Goal: Information Seeking & Learning: Compare options

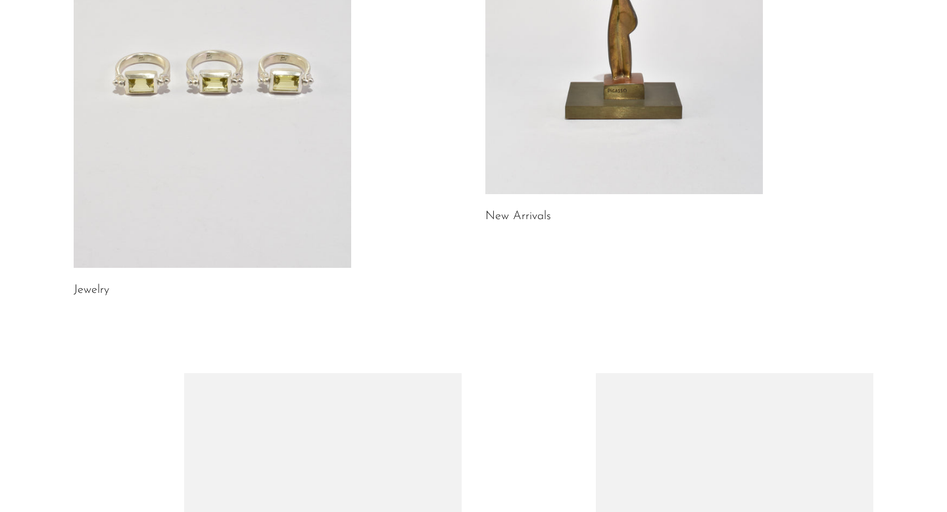
scroll to position [306, 0]
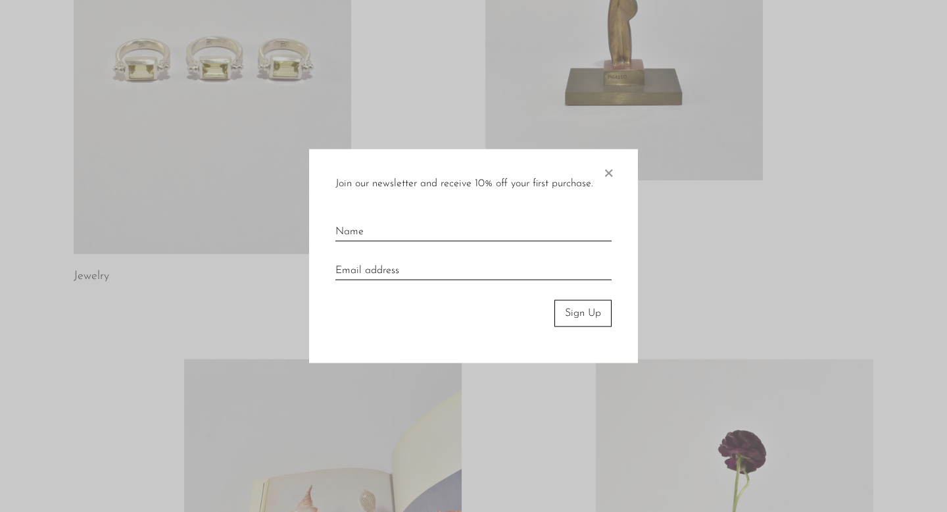
click at [285, 159] on div at bounding box center [473, 256] width 947 height 512
click at [611, 164] on span "×" at bounding box center [608, 170] width 13 height 42
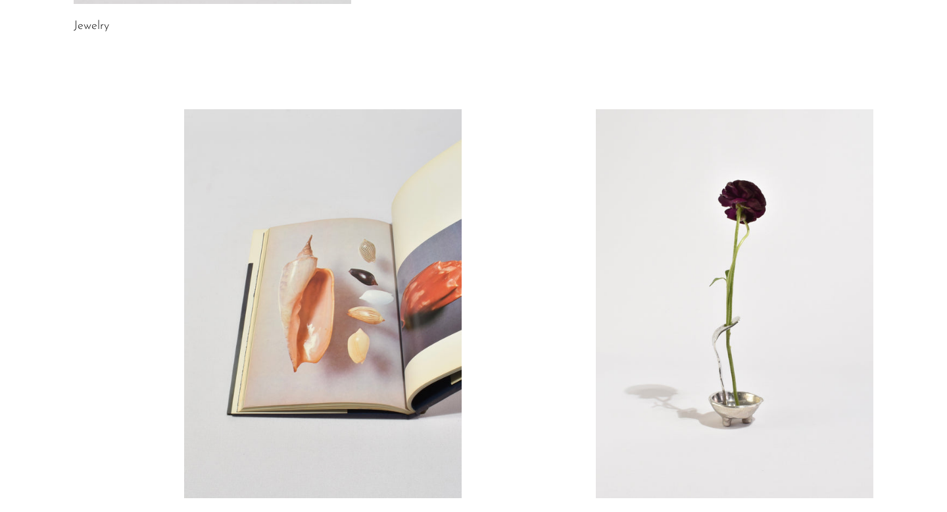
scroll to position [767, 0]
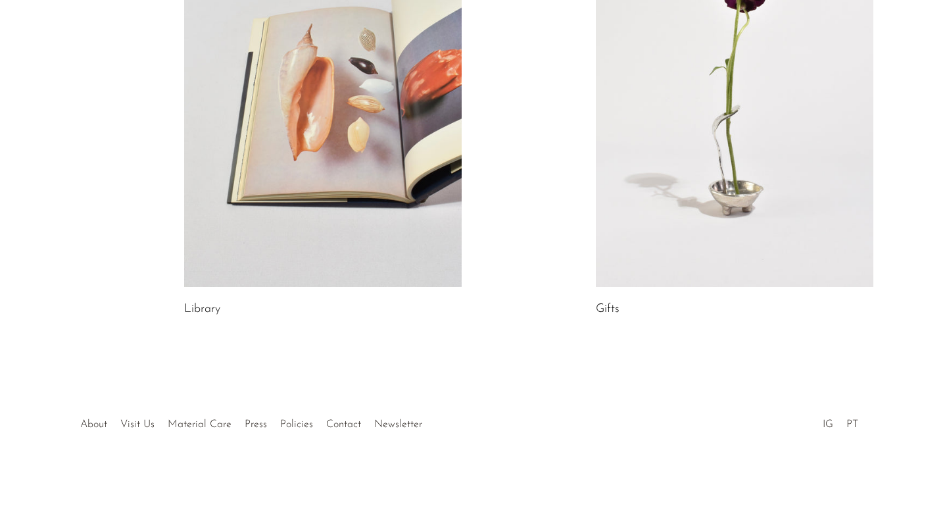
click at [399, 220] on link at bounding box center [323, 92] width 278 height 389
click at [745, 194] on link at bounding box center [735, 92] width 278 height 389
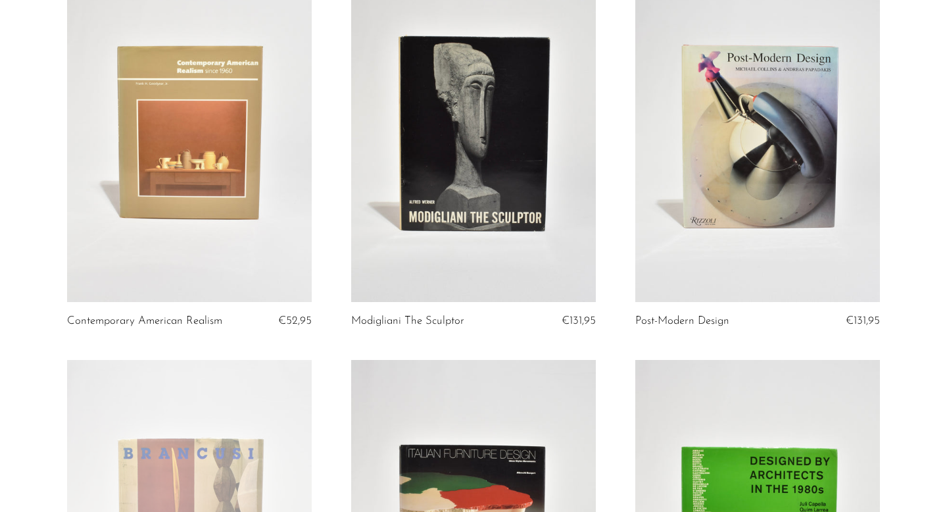
scroll to position [563, 0]
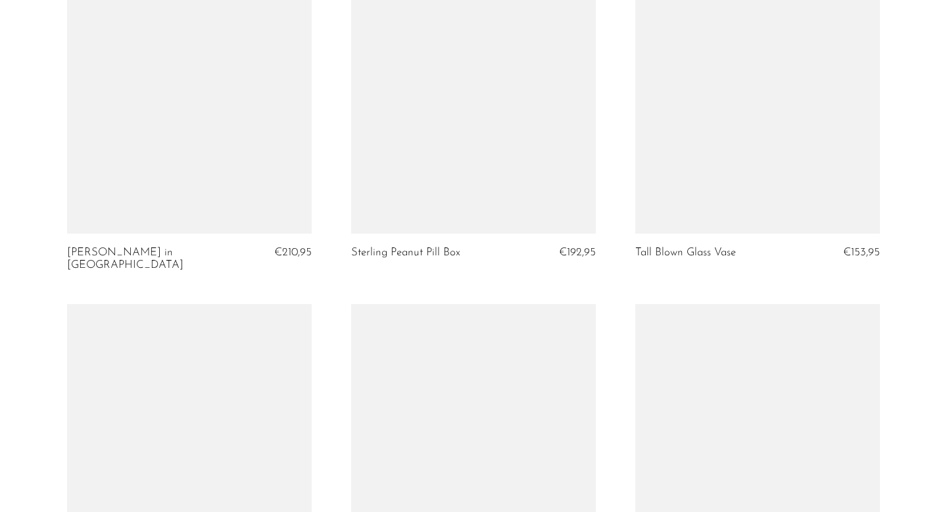
scroll to position [3855, 0]
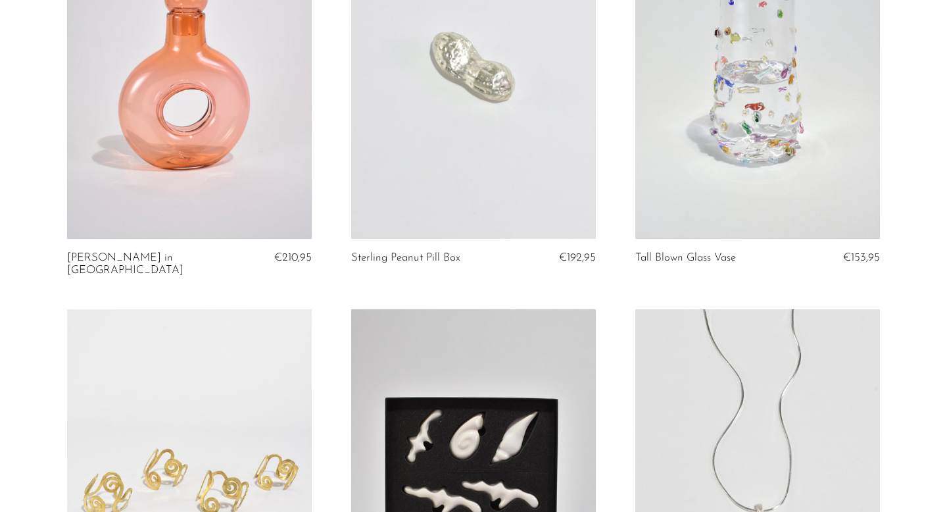
click at [473, 132] on link at bounding box center [473, 68] width 245 height 343
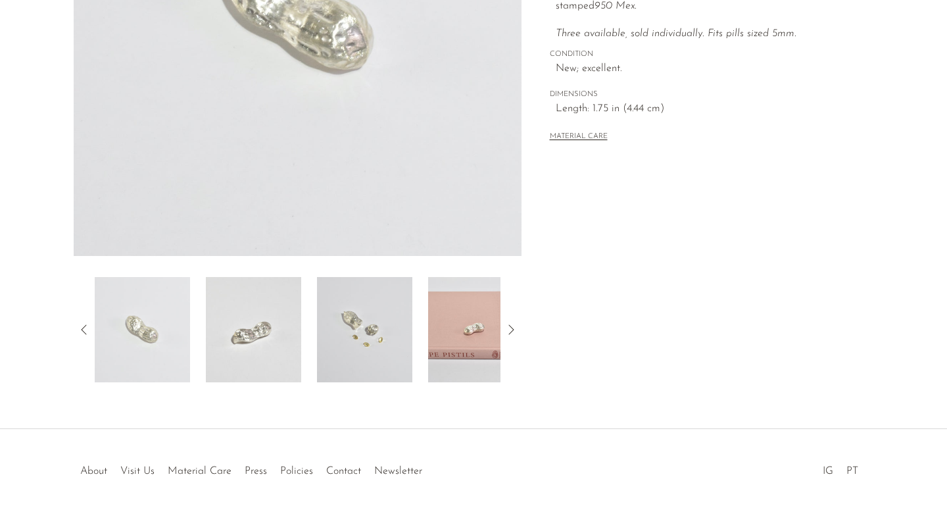
scroll to position [345, 0]
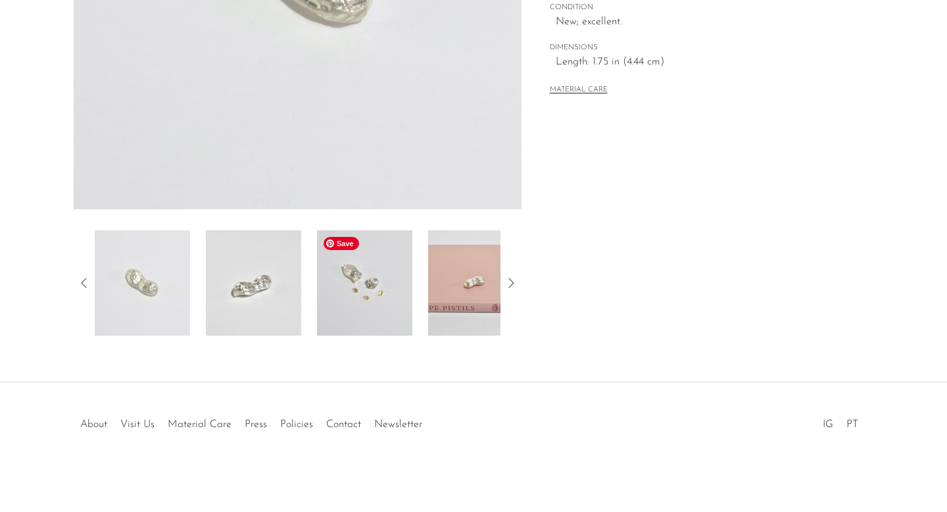
click at [388, 297] on img at bounding box center [364, 282] width 95 height 105
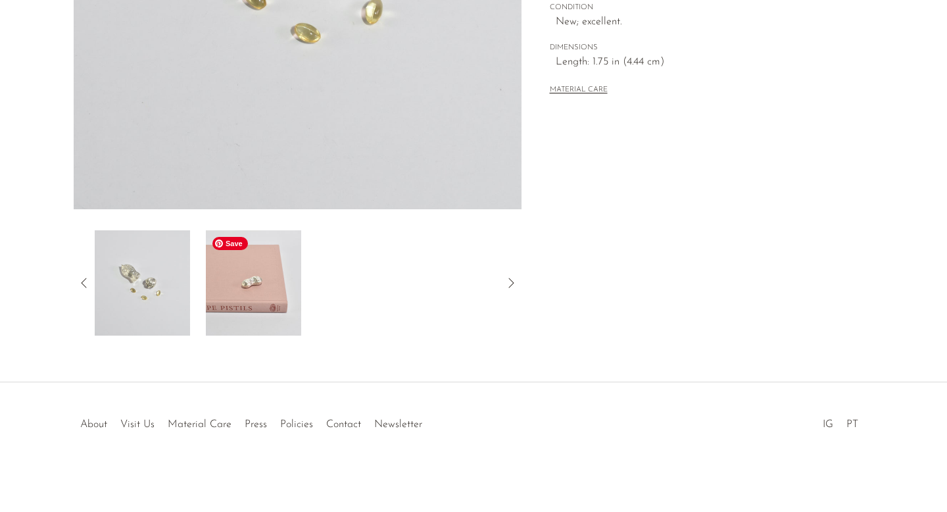
click at [260, 278] on img at bounding box center [253, 282] width 95 height 105
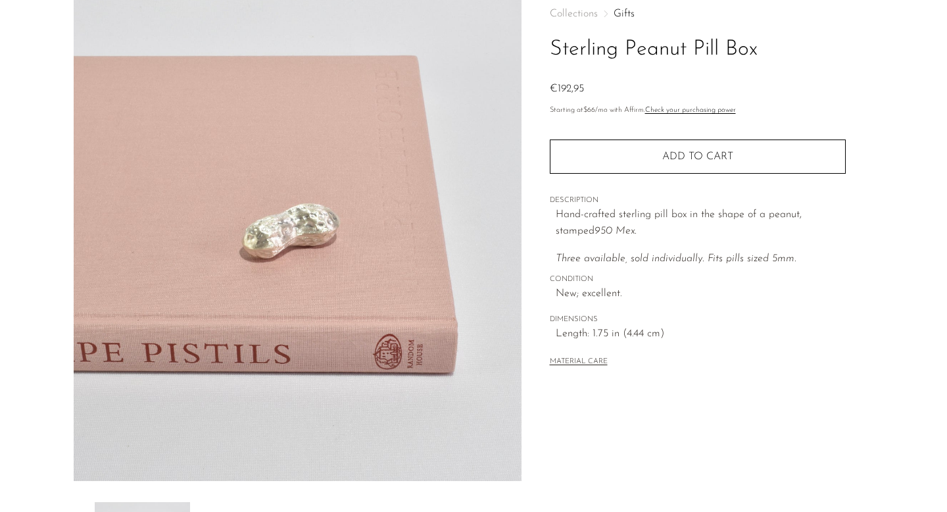
scroll to position [0, 0]
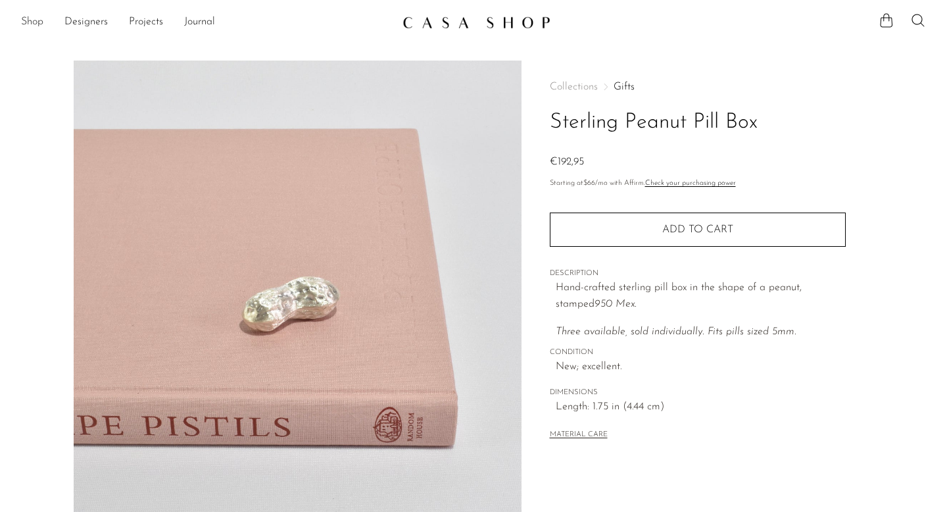
click at [30, 21] on link "Shop" at bounding box center [32, 22] width 22 height 17
click at [32, 23] on link "Shop" at bounding box center [32, 22] width 22 height 17
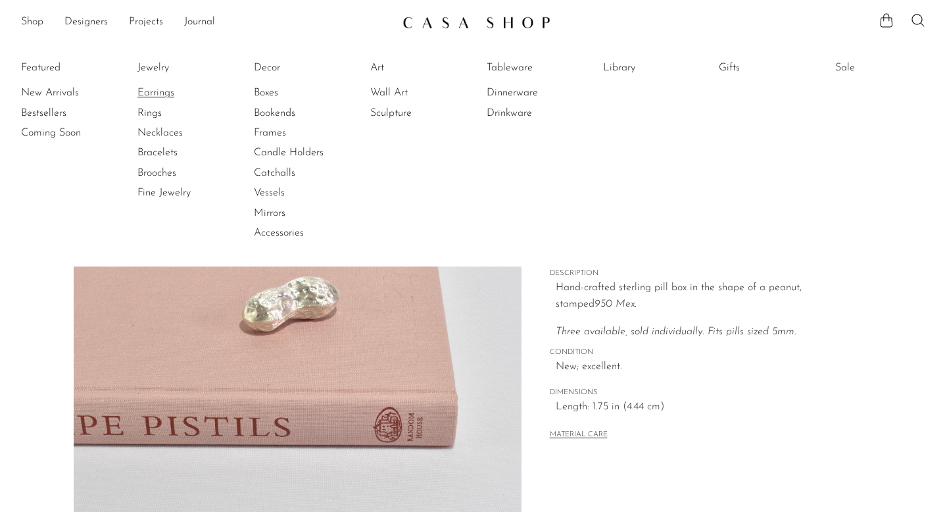
click at [168, 91] on link "Earrings" at bounding box center [186, 93] width 99 height 14
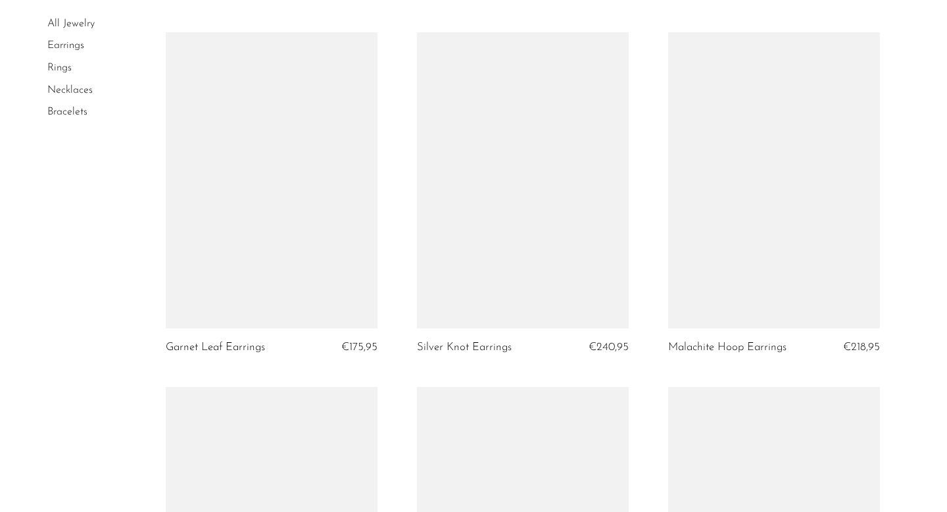
scroll to position [2585, 0]
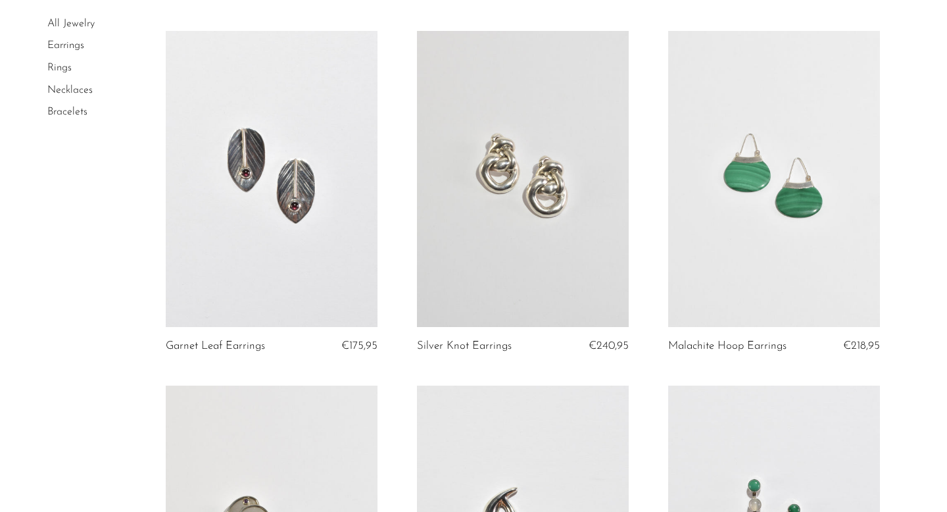
click at [813, 183] on link at bounding box center [774, 179] width 212 height 297
click at [787, 212] on link at bounding box center [774, 179] width 212 height 297
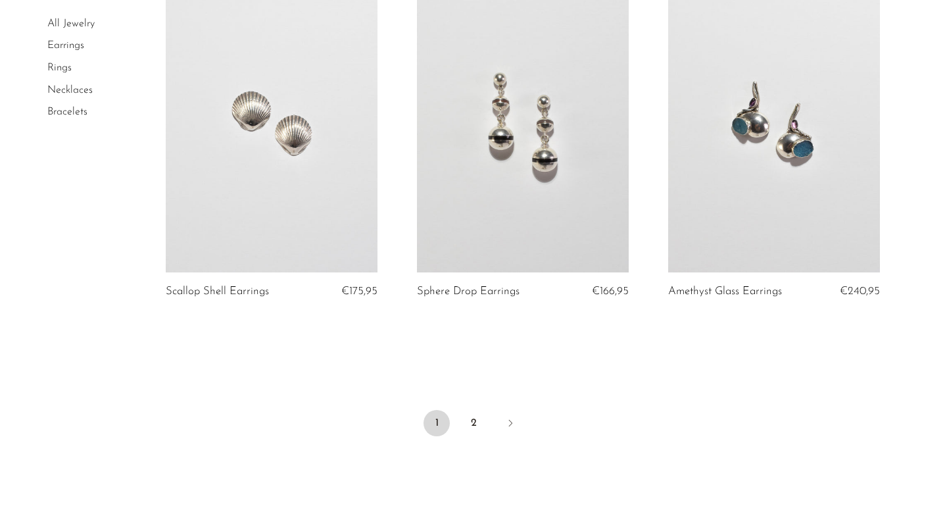
scroll to position [4208, 0]
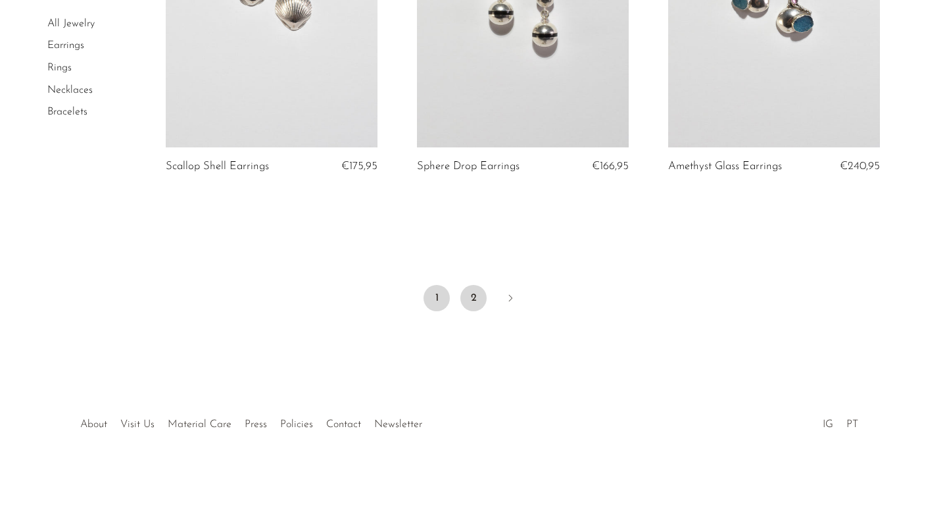
click at [476, 294] on link "2" at bounding box center [473, 298] width 26 height 26
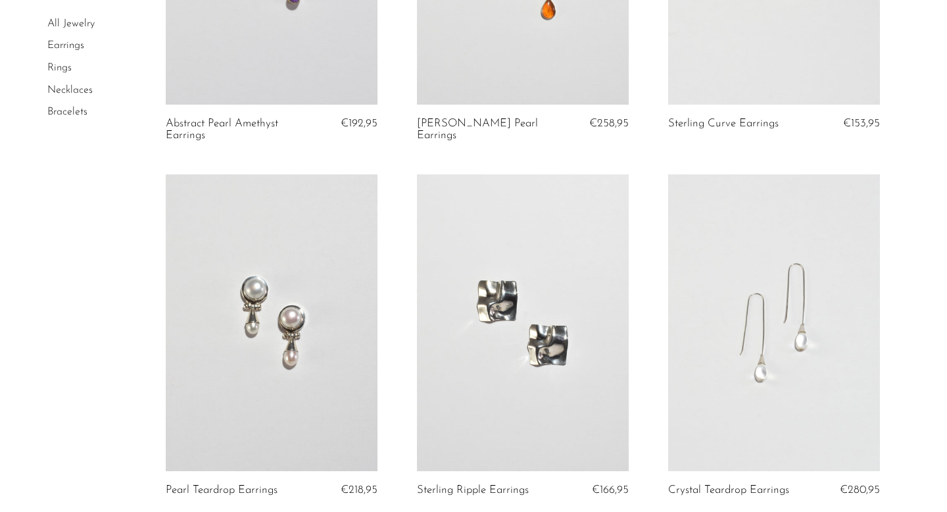
scroll to position [314, 0]
click at [795, 414] on link at bounding box center [774, 322] width 212 height 297
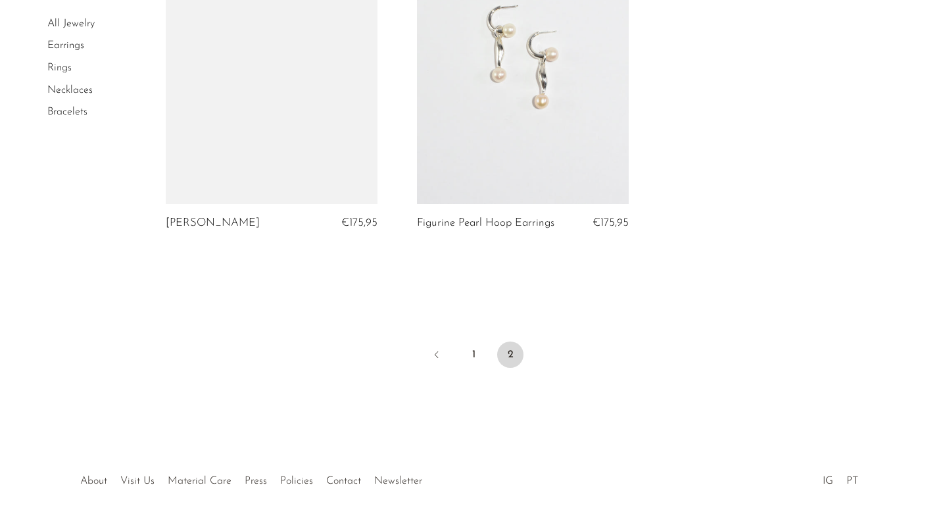
scroll to position [3129, 0]
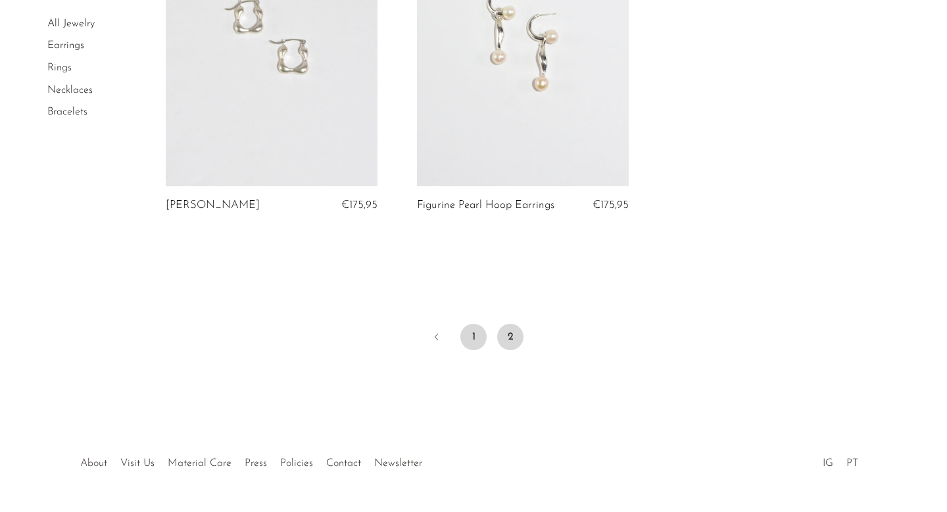
click at [476, 337] on link "1" at bounding box center [473, 337] width 26 height 26
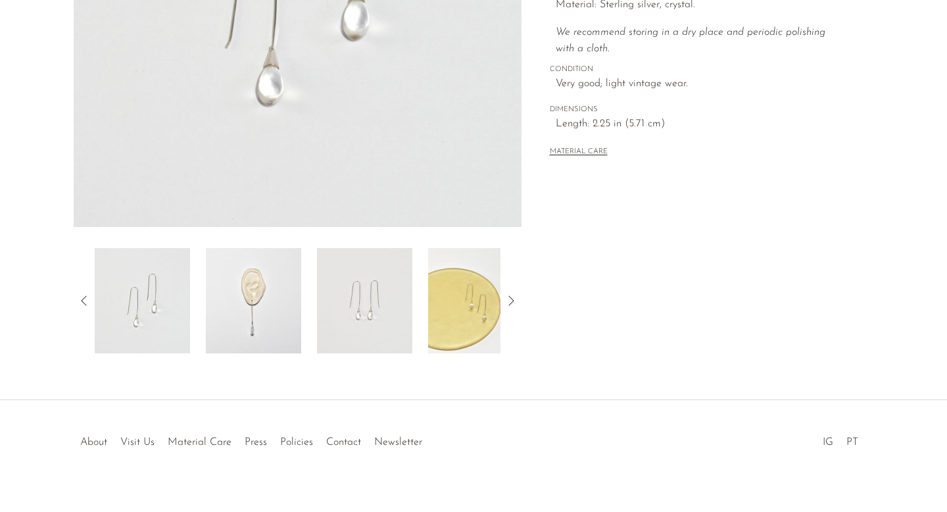
scroll to position [345, 0]
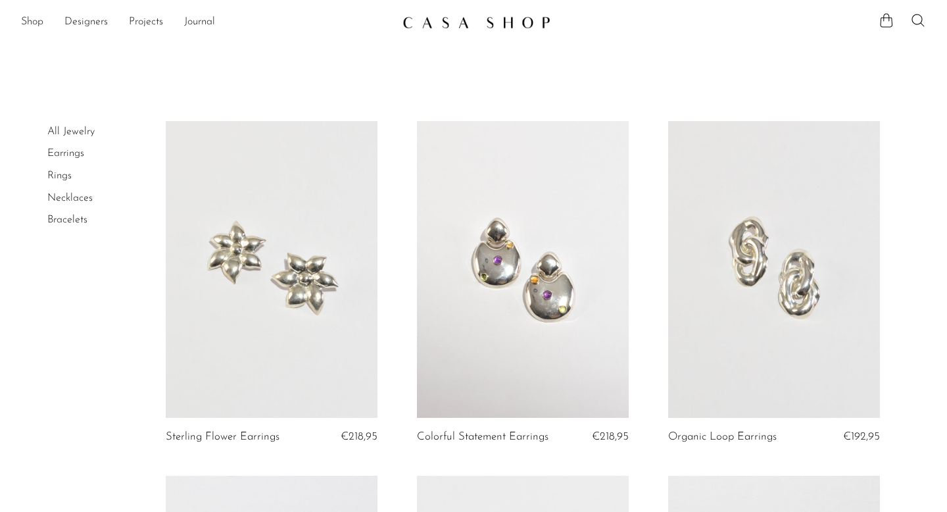
click at [208, 262] on link at bounding box center [272, 269] width 212 height 297
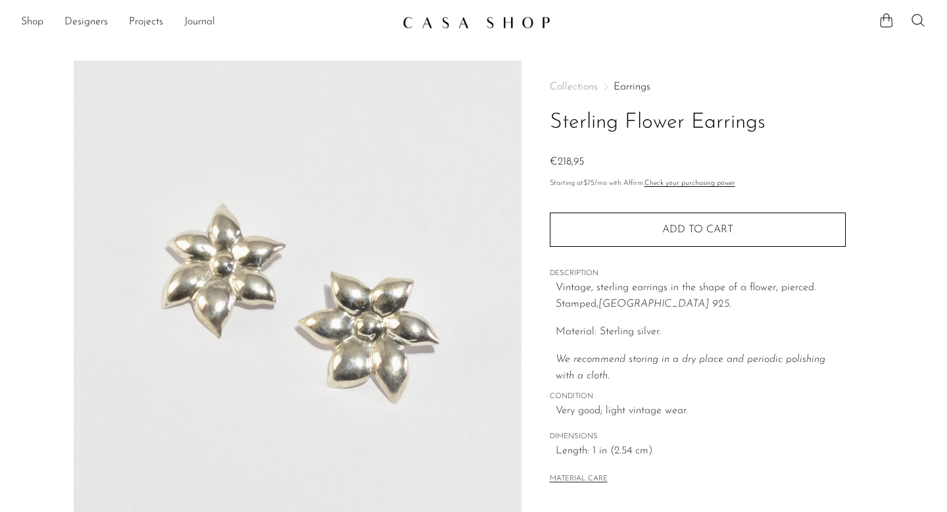
click at [84, 10] on section "Shop Featured New Arrivals Bestsellers Coming Soon Jewelry Jewelry All Earrings…" at bounding box center [473, 17] width 947 height 34
click at [86, 20] on link "Designers" at bounding box center [85, 22] width 43 height 17
